Goal: Task Accomplishment & Management: Manage account settings

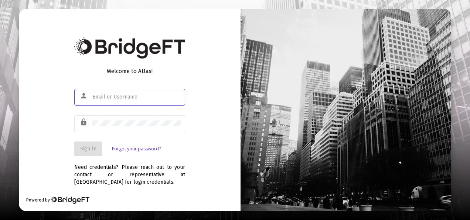
click at [132, 99] on input "text" at bounding box center [136, 97] width 89 height 6
type input "[EMAIL_ADDRESS][DOMAIN_NAME]"
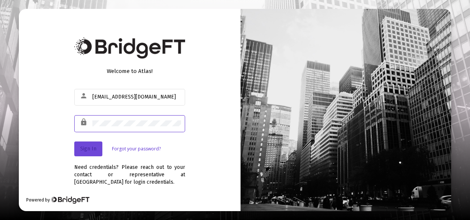
click at [91, 150] on span "Sign In" at bounding box center [88, 148] width 16 height 6
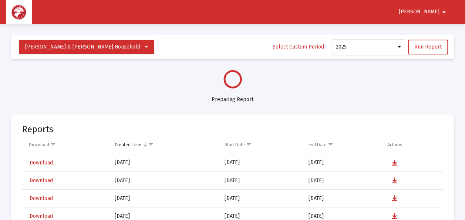
select select "View all"
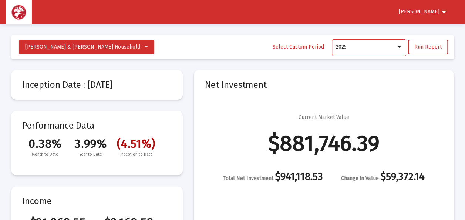
click at [400, 49] on div at bounding box center [398, 47] width 7 height 6
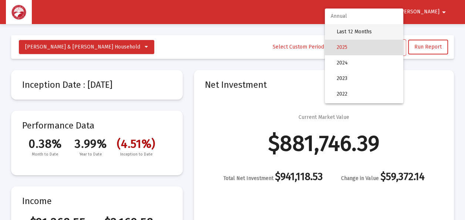
click at [370, 30] on span "Last 12 Months" at bounding box center [366, 32] width 61 height 16
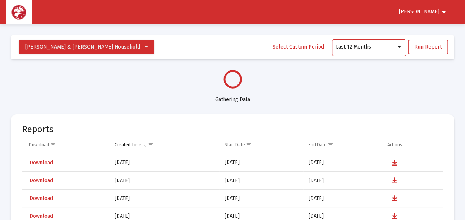
select select "View all"
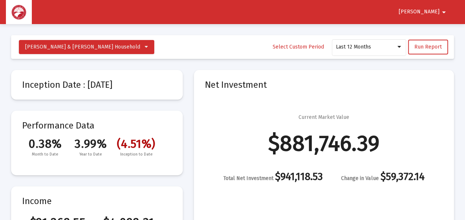
click at [212, 47] on mat-toolbar-row "[PERSON_NAME] & [PERSON_NAME] Household Select Custom Period Last 12 Months Run…" at bounding box center [232, 47] width 442 height 24
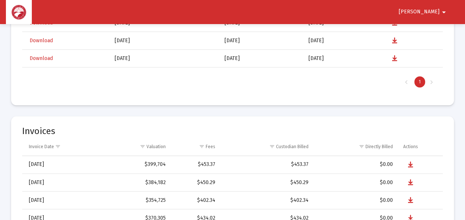
scroll to position [1695, 0]
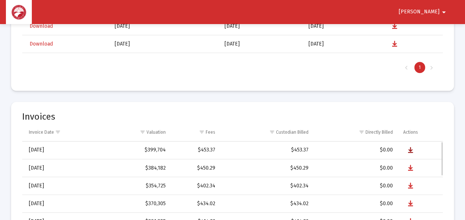
click at [408, 149] on icon "Data grid" at bounding box center [409, 150] width 5 height 9
click at [440, 109] on mat-card "Invoices Invoice Date Valuation Fees Custodian Billed Directly Billed Actions […" at bounding box center [232, 210] width 442 height 217
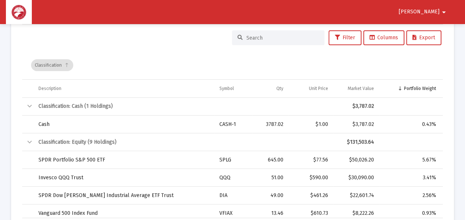
scroll to position [1300, 0]
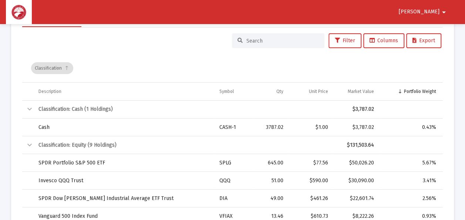
click at [51, 69] on div "Classification" at bounding box center [52, 68] width 42 height 12
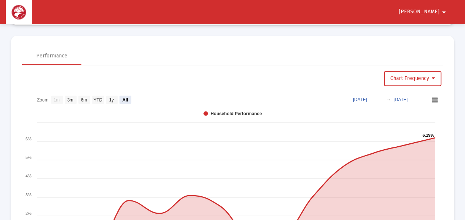
scroll to position [462, 0]
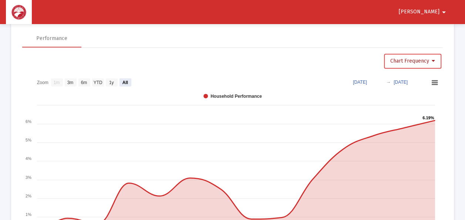
click at [435, 61] on button "Chart Frequency" at bounding box center [412, 61] width 57 height 15
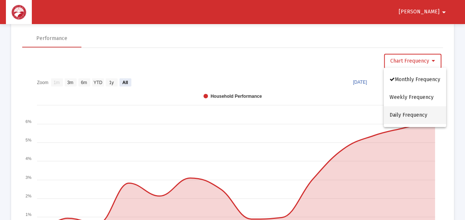
click at [412, 115] on button "Daily Frequency" at bounding box center [414, 115] width 62 height 18
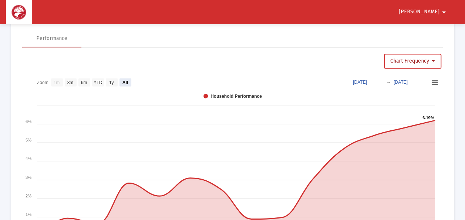
select select "View 1 year"
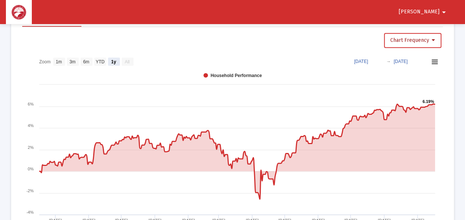
scroll to position [480, 0]
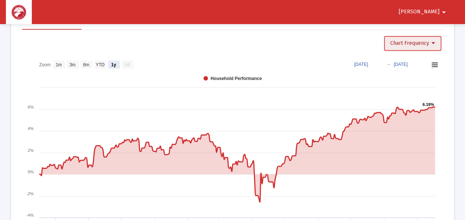
click at [432, 43] on icon at bounding box center [432, 43] width 3 height 5
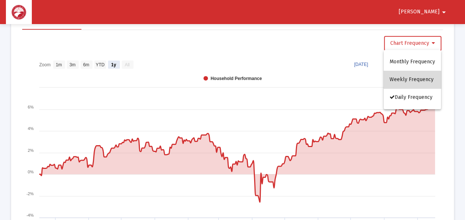
click at [413, 77] on button "Weekly Frequency" at bounding box center [411, 80] width 57 height 18
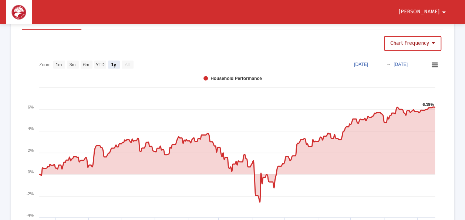
select select "View all"
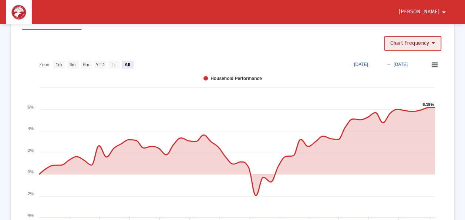
click at [434, 36] on button "Chart Frequency" at bounding box center [412, 43] width 57 height 15
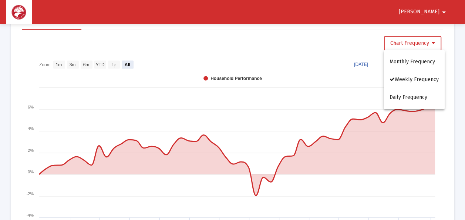
click at [434, 35] on div at bounding box center [232, 110] width 465 height 220
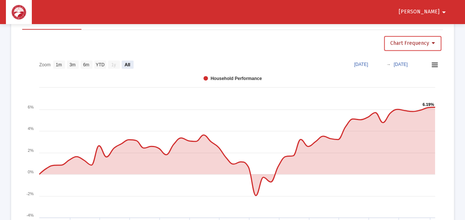
click at [434, 36] on button "Chart Frequency" at bounding box center [412, 43] width 57 height 15
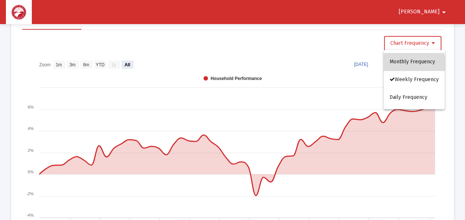
click at [410, 65] on button "Monthly Frequency" at bounding box center [413, 62] width 61 height 18
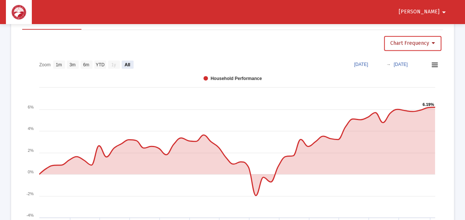
select select "View all"
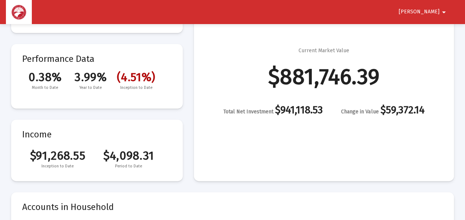
scroll to position [0, 0]
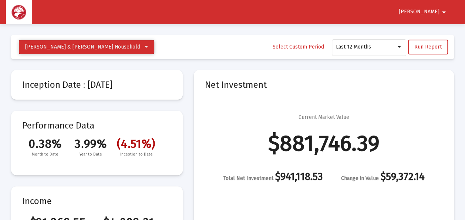
click at [145, 48] on icon at bounding box center [146, 46] width 3 height 5
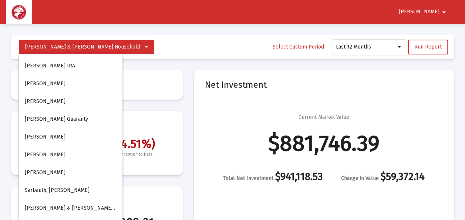
click at [158, 45] on div at bounding box center [232, 110] width 465 height 220
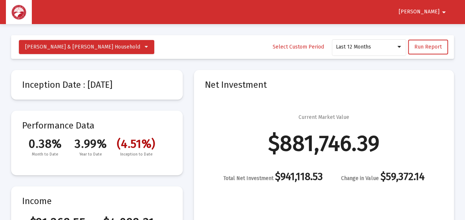
click at [442, 13] on mat-icon "arrow_drop_down" at bounding box center [443, 12] width 9 height 15
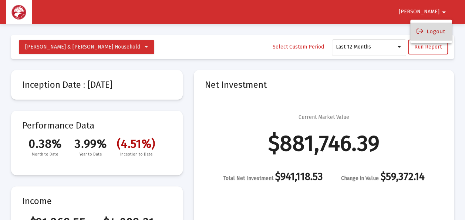
click at [433, 30] on button "Logout" at bounding box center [430, 32] width 41 height 18
